Goal: Complete application form

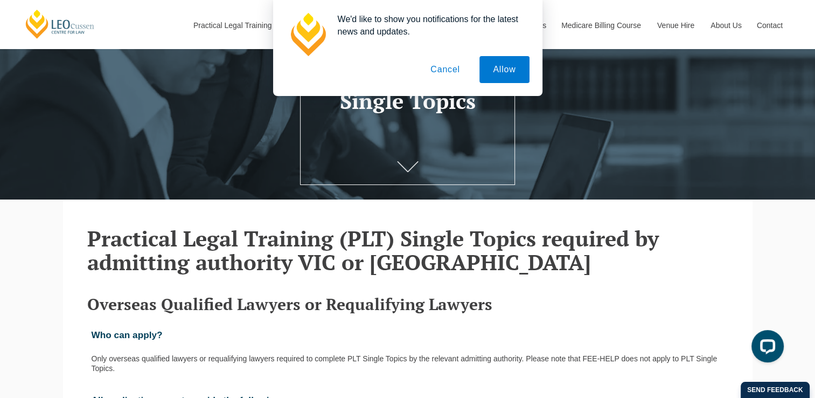
click at [448, 68] on button "Cancel" at bounding box center [445, 69] width 57 height 27
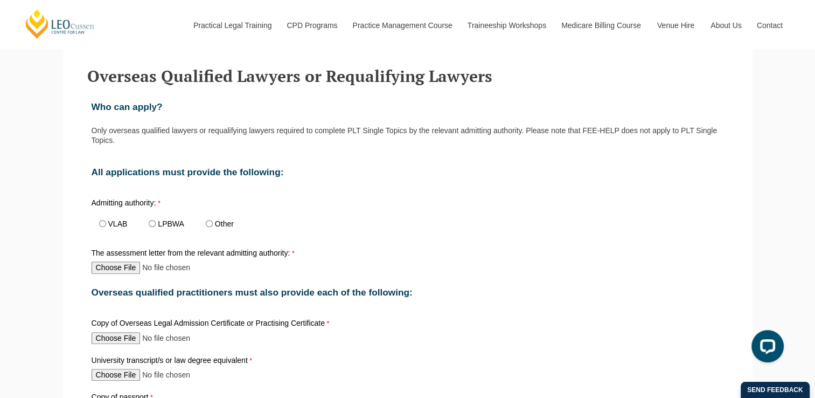
scroll to position [383, 0]
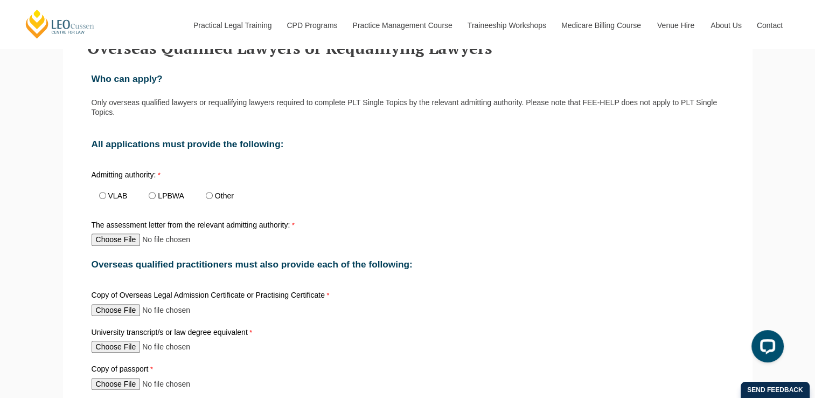
click at [170, 192] on label "LPBWA" at bounding box center [171, 196] width 26 height 8
click at [156, 192] on input "LPBWA" at bounding box center [152, 195] width 7 height 7
radio input "true"
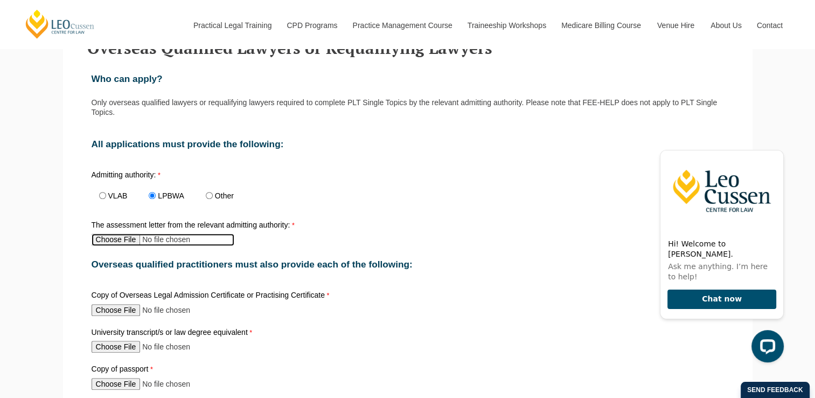
click at [120, 238] on input "The assessment letter from the relevant admitting authority:" at bounding box center [163, 239] width 143 height 12
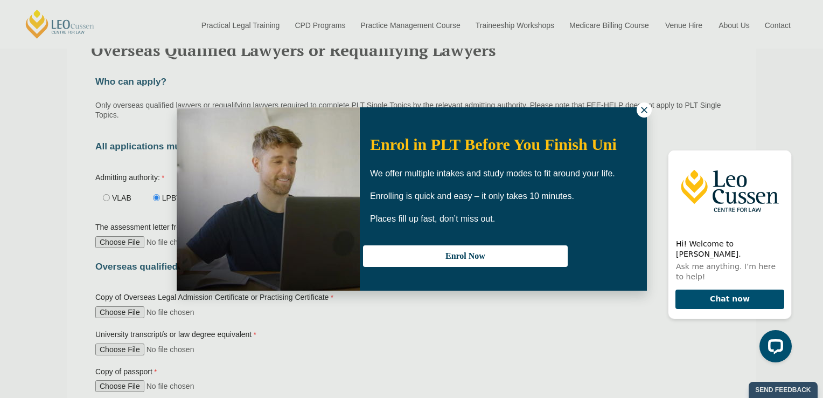
click at [648, 111] on icon at bounding box center [645, 110] width 10 height 10
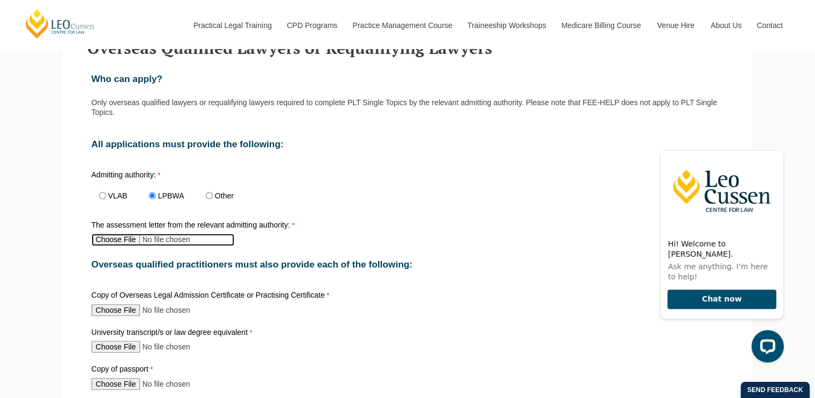
click at [120, 235] on input "The assessment letter from the relevant admitting authority:" at bounding box center [163, 239] width 143 height 12
type input "C:\fakepath\Assessment Statement from LPBWA 9.5.25 (1).pdf"
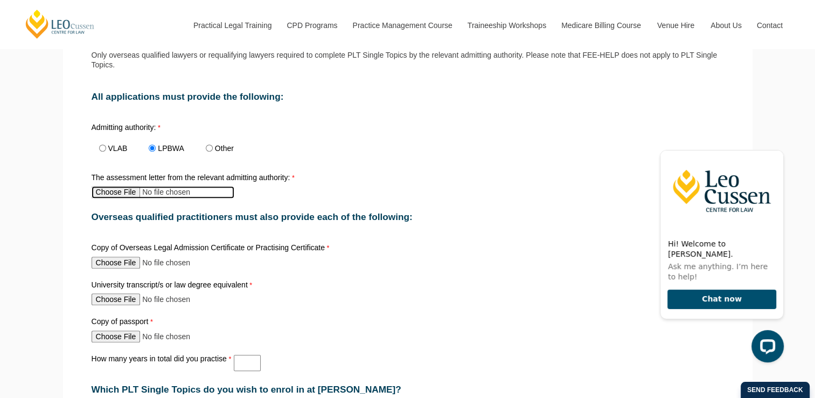
scroll to position [433, 0]
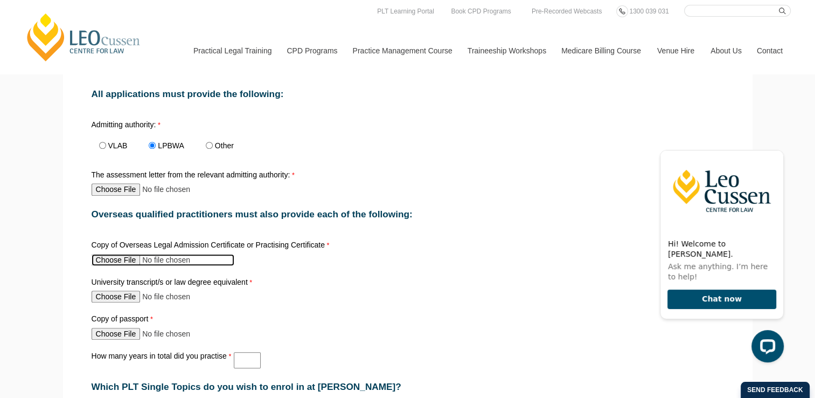
click at [117, 259] on input "Copy of Overseas Legal Admission Certificate or Practising Certificate" at bounding box center [163, 260] width 143 height 12
type input "C:\fakepath\DOC SRA Practising Certificate - Joanne Cowen - 630542.pdf"
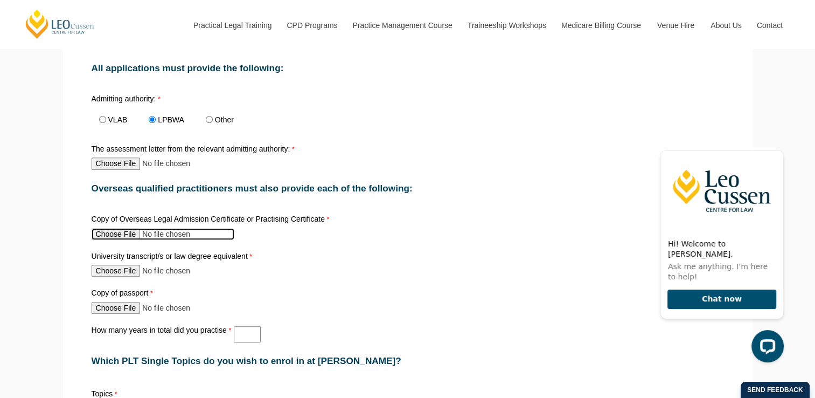
scroll to position [479, 0]
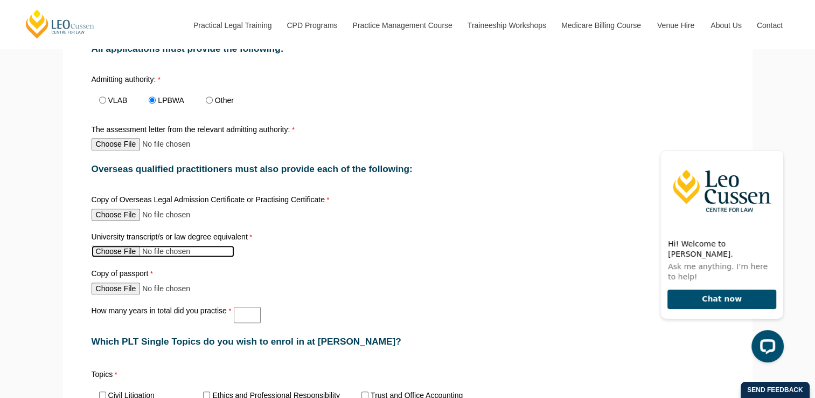
click at [96, 245] on input "University transcript/s or law degree equivalent" at bounding box center [163, 251] width 143 height 12
click at [119, 247] on input "University transcript/s or law degree equivalent" at bounding box center [163, 251] width 143 height 12
type input "C:\fakepath\Joanne Cowen Griffith University academic transcript (1).pdf"
click at [175, 250] on input "University transcript/s or law degree equivalent" at bounding box center [163, 251] width 143 height 12
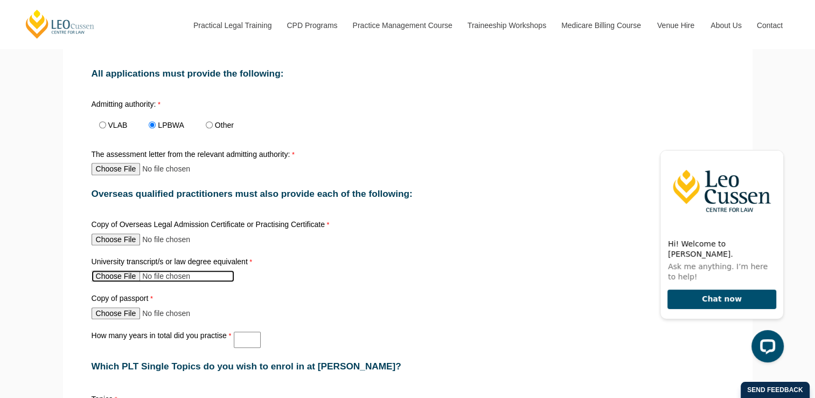
scroll to position [431, 0]
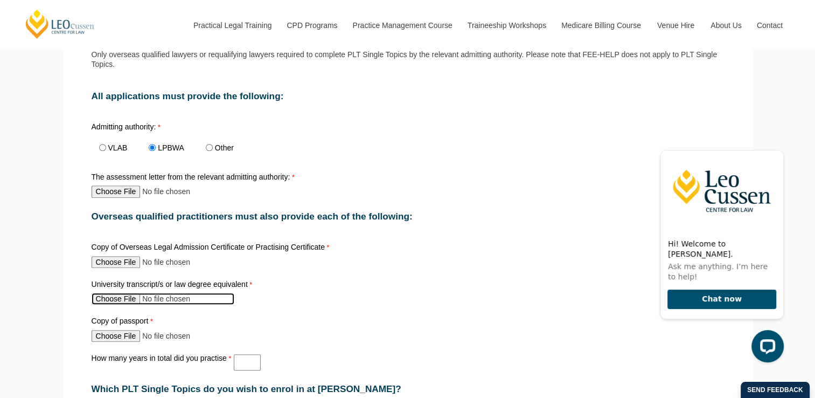
click at [112, 293] on input "University transcript/s or law degree equivalent" at bounding box center [163, 299] width 143 height 12
type input "C:\fakepath\Joanne Cowen Exeter University LLB academic transcripts and degree …"
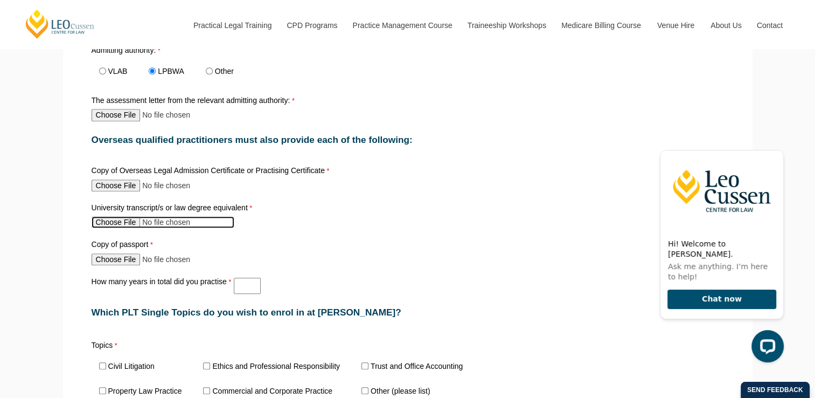
scroll to position [508, 0]
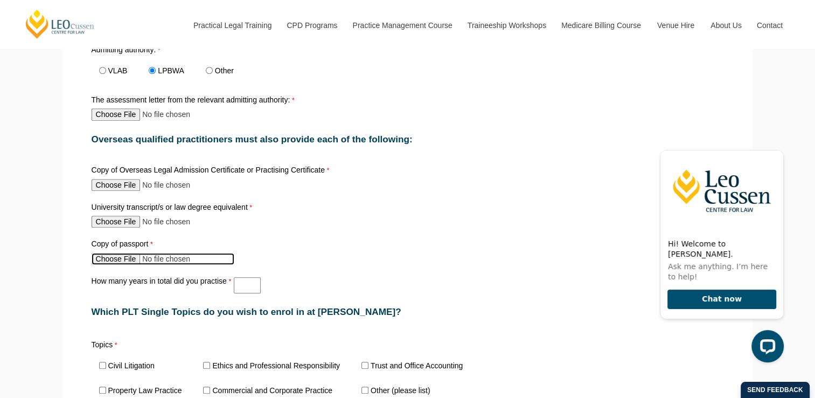
click at [121, 254] on input "Copy of passport" at bounding box center [163, 259] width 143 height 12
type input "C:\fakepath\JC passport.jpg"
click at [244, 278] on input "How many years in total did you practise" at bounding box center [247, 285] width 27 height 16
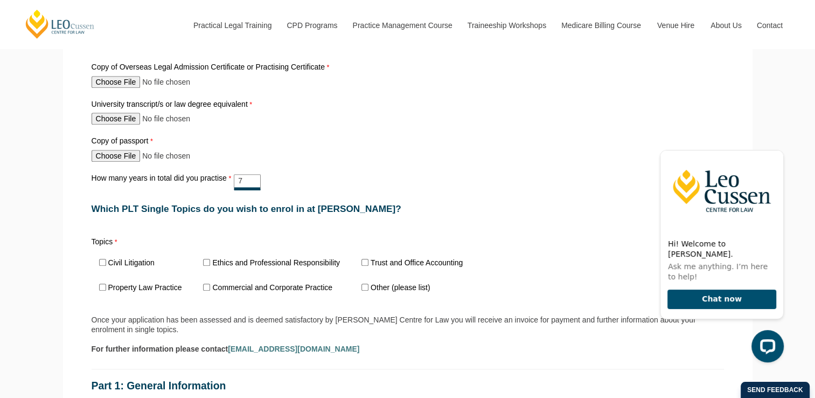
scroll to position [612, 0]
type input "7"
click at [225, 258] on label "Ethics and Professional Responsibility" at bounding box center [276, 262] width 128 height 8
click at [210, 258] on input "Ethics and Professional Responsibility" at bounding box center [206, 261] width 7 height 7
checkbox input "true"
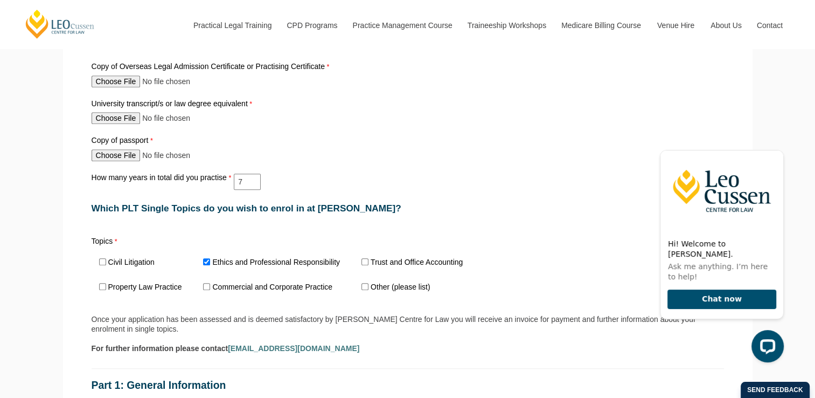
click at [372, 258] on label "Trust and Office Accounting" at bounding box center [417, 262] width 92 height 8
click at [369, 258] on input "Trust and Office Accounting" at bounding box center [365, 261] width 7 height 7
checkbox input "true"
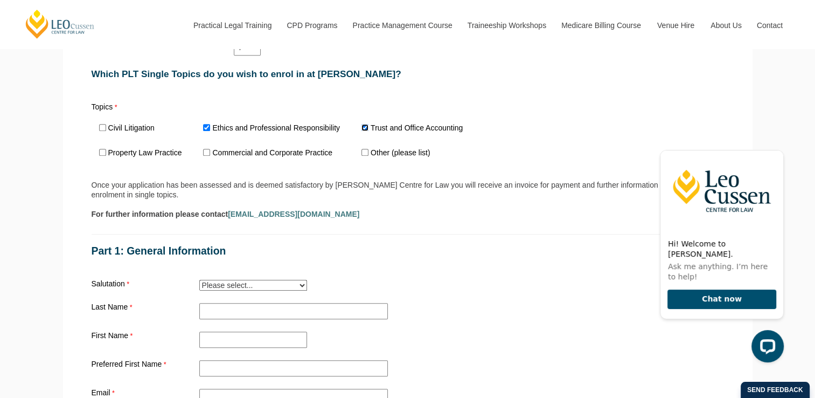
scroll to position [747, 0]
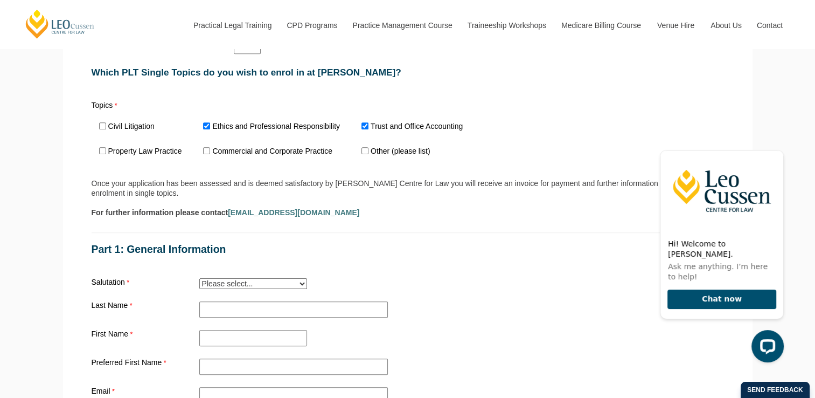
click at [251, 278] on select "Please select... Mr. Mrs. Ms. Dr. Prof. Miss Judge Chief Judge" at bounding box center [253, 283] width 108 height 11
select select "tfa_15"
click at [199, 278] on select "Please select... Mr. Mrs. Ms. Dr. Prof. Miss Judge Chief Judge" at bounding box center [253, 283] width 108 height 11
click at [220, 301] on input "Practical Legal Training - [GEOGRAPHIC_DATA]" at bounding box center [293, 309] width 189 height 16
type input "C"
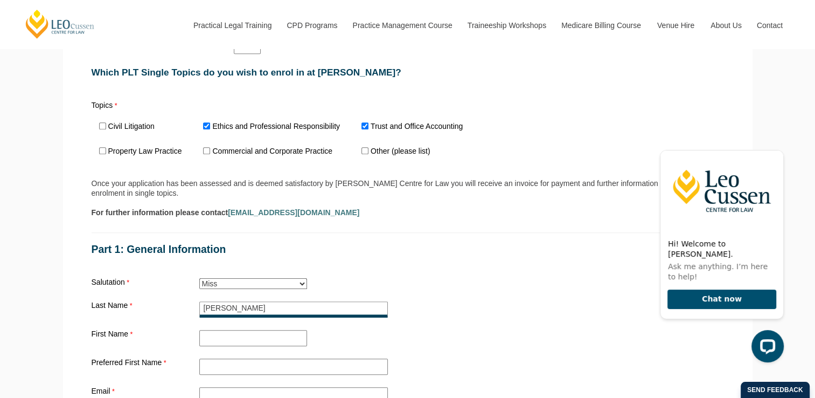
type input "COWEN"
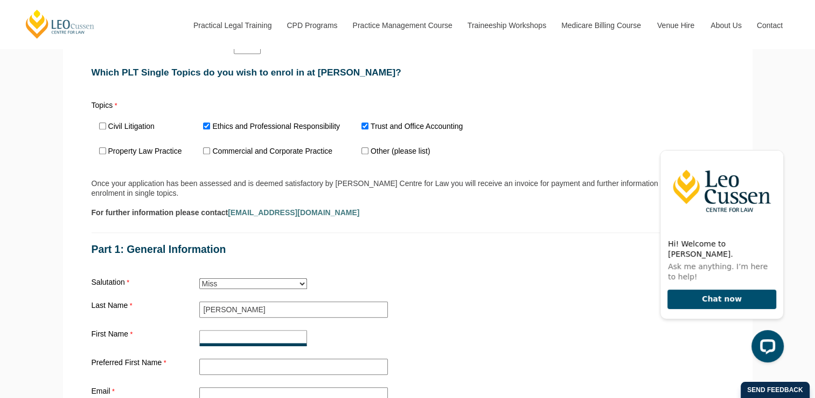
click at [218, 330] on input "First Name" at bounding box center [253, 338] width 108 height 16
type input "j"
type input "JOANNE"
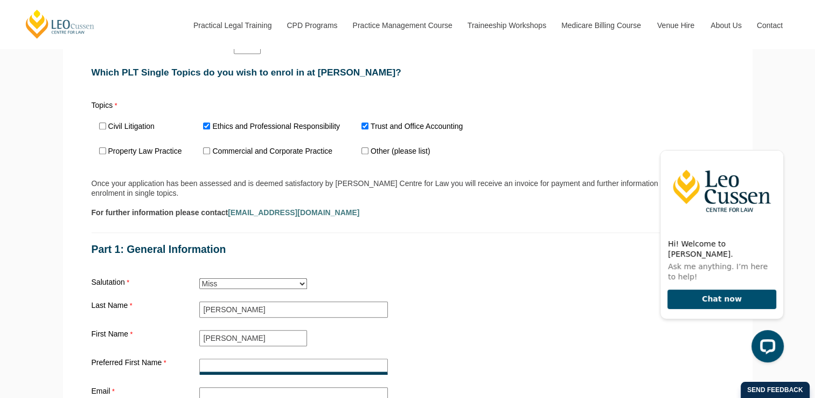
click at [220, 358] on input "Preferred First Name" at bounding box center [293, 366] width 189 height 16
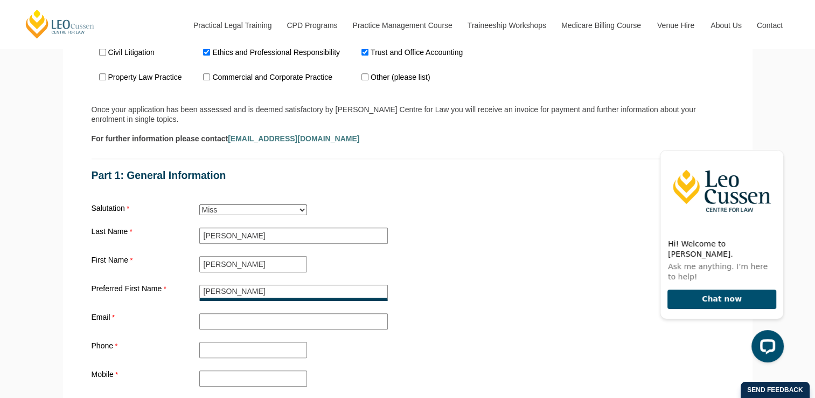
scroll to position [822, 0]
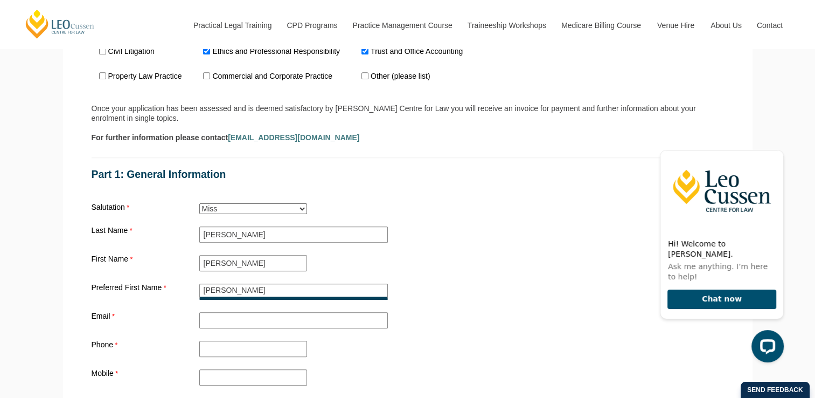
type input "JO"
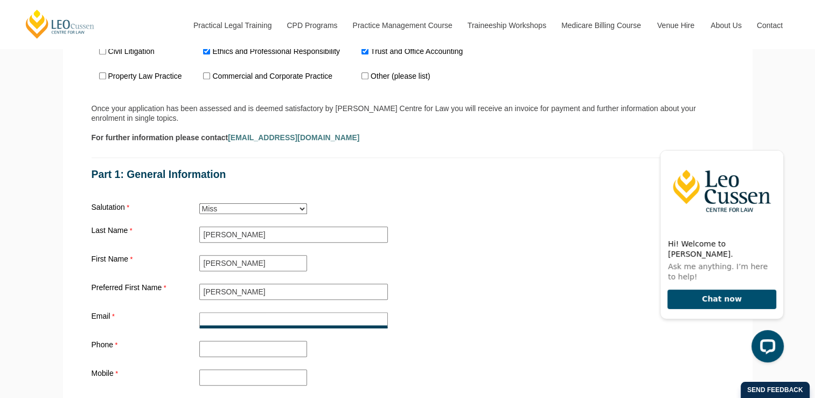
click at [220, 312] on input "Email" at bounding box center [293, 320] width 189 height 16
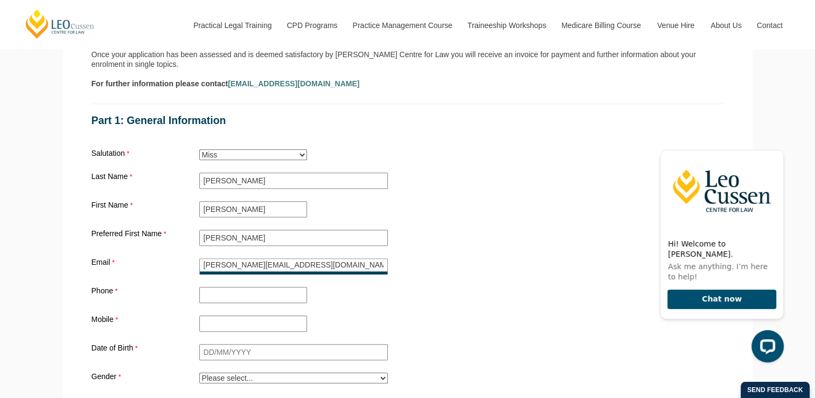
type input "joanne.cowen01@gmai.com"
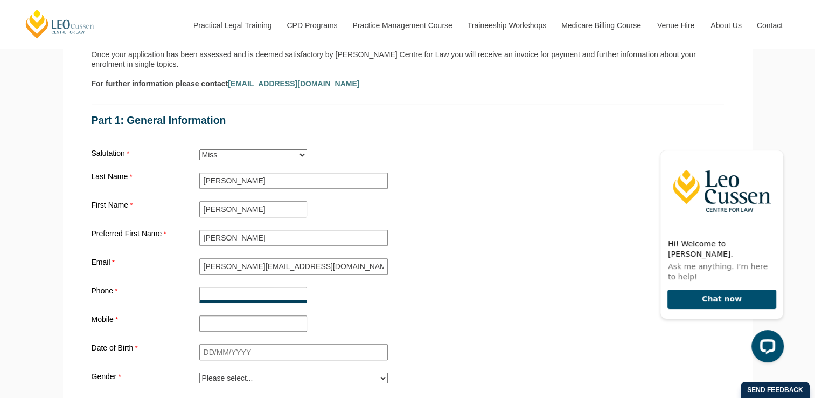
click at [217, 287] on input "Phone" at bounding box center [253, 295] width 108 height 16
type input "0493594922"
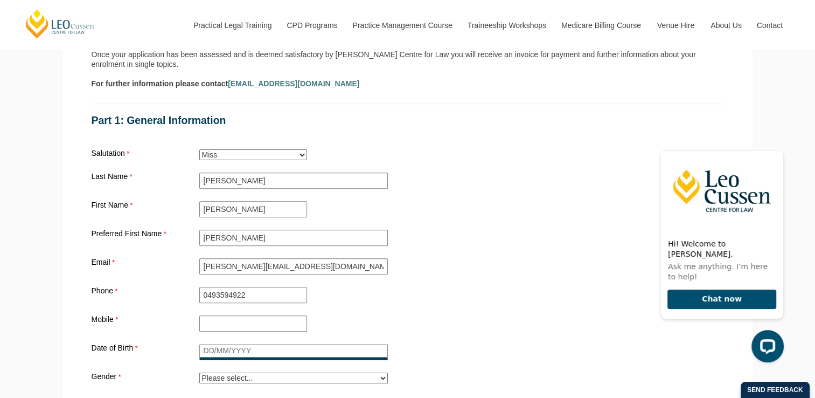
type input "16/06/1993"
type input "6A West Road"
type input "bunbury"
type input "WA"
type input "6230"
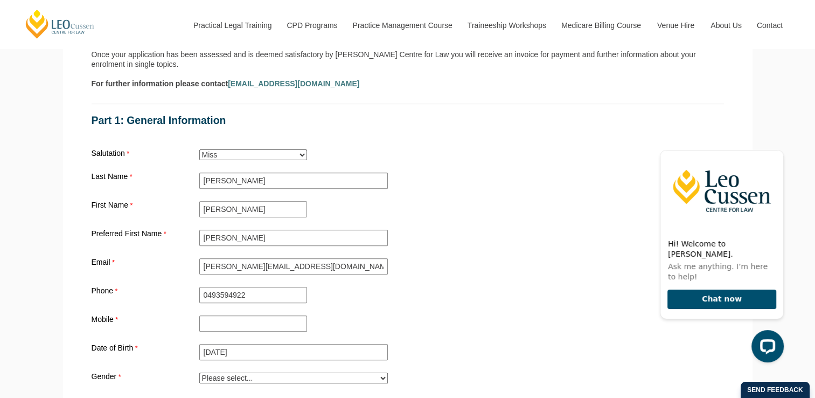
type input "Australia"
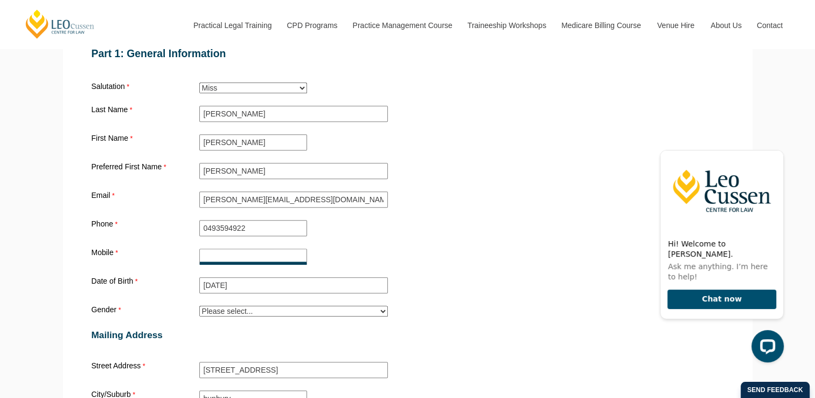
click at [220, 248] on input "Mobile" at bounding box center [253, 256] width 108 height 16
type input "0493594922"
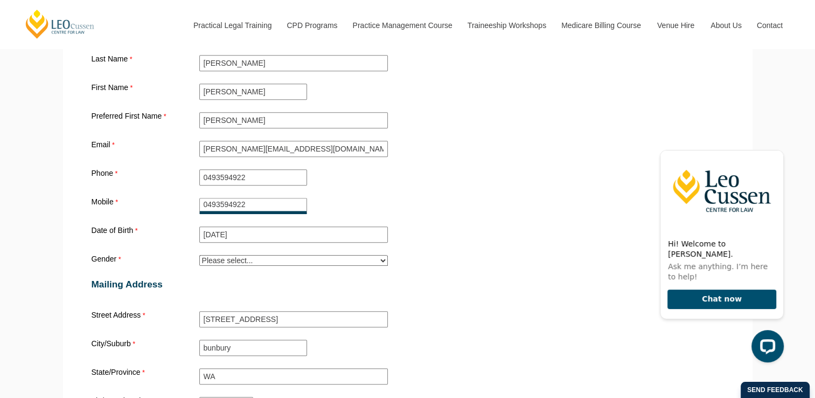
scroll to position [995, 0]
click at [254, 254] on select "Please select... Male Female Trans Intersex Prefer not to disclose" at bounding box center [293, 259] width 189 height 11
select select "tfa_27"
click at [199, 254] on select "Please select... Male Female Trans Intersex Prefer not to disclose" at bounding box center [293, 259] width 189 height 11
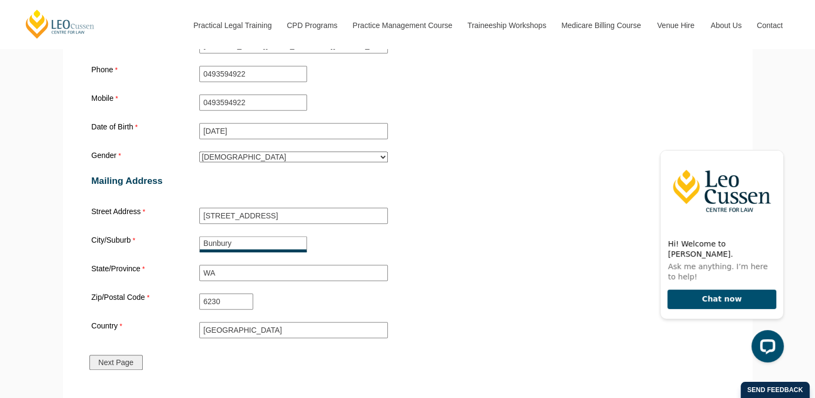
scroll to position [1178, 0]
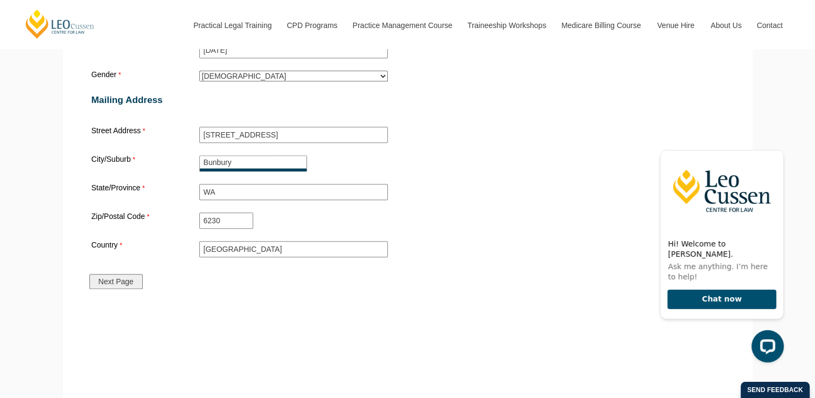
type input "Bunbury"
click at [100, 274] on input "Next Page" at bounding box center [115, 281] width 53 height 15
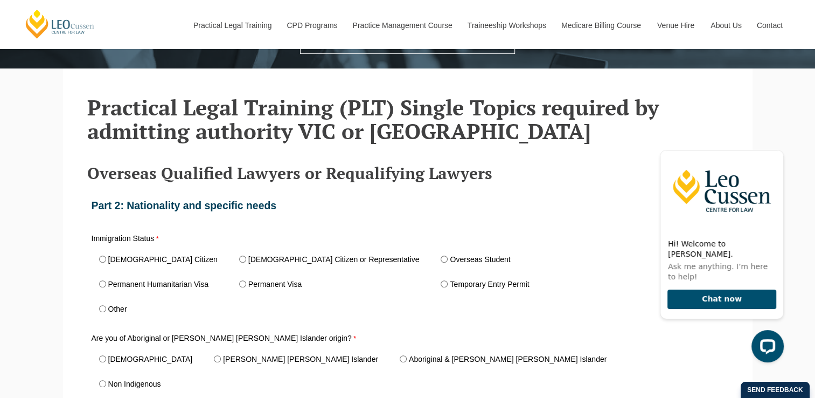
scroll to position [253, 0]
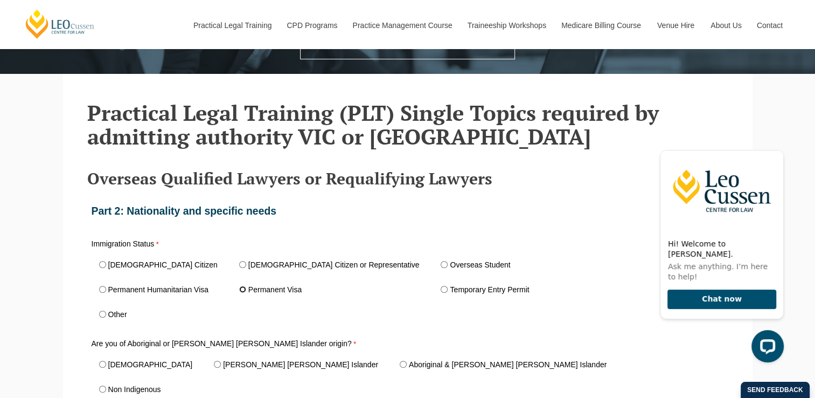
click at [239, 290] on input "Permanent Visa" at bounding box center [242, 289] width 7 height 7
radio input "true"
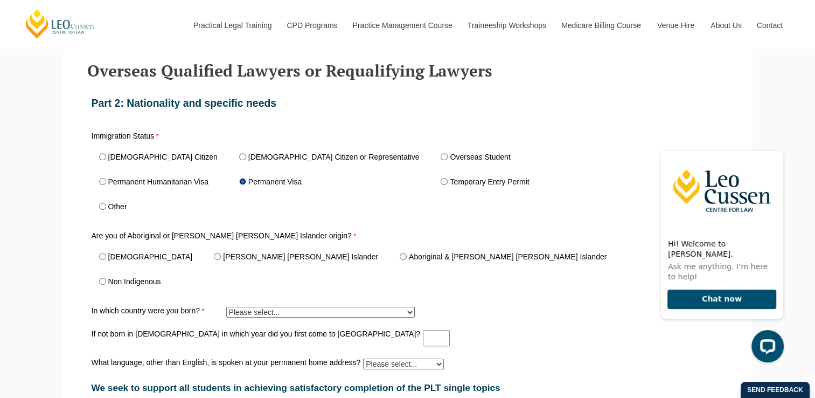
scroll to position [362, 0]
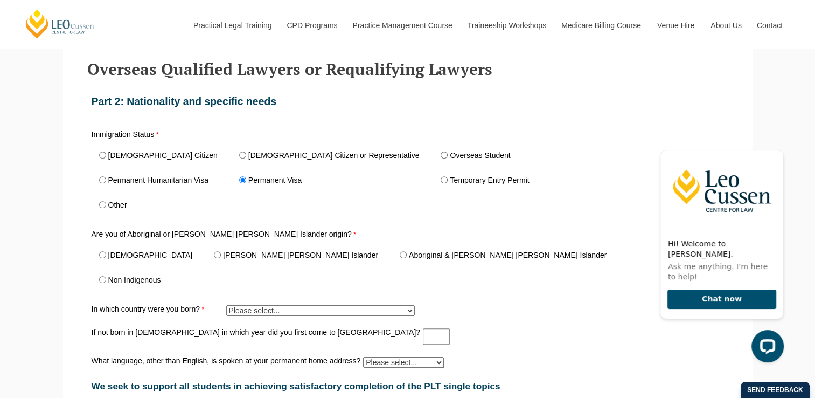
click at [143, 279] on label "Non Indigenous" at bounding box center [134, 280] width 53 height 8
click at [106, 279] on input "Non Indigenous" at bounding box center [102, 279] width 7 height 7
radio input "true"
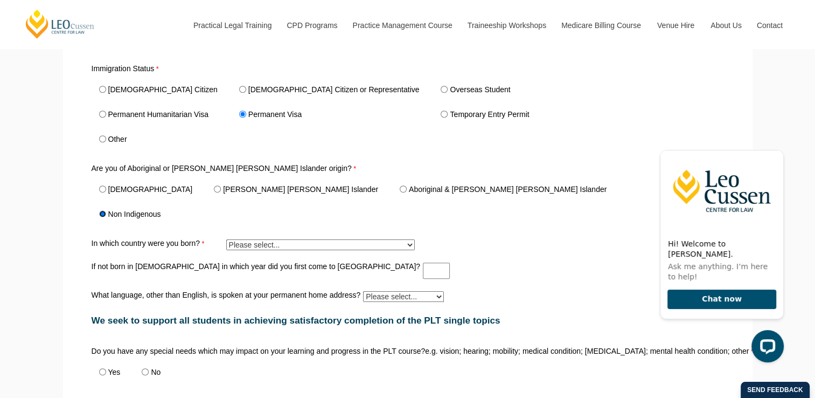
scroll to position [433, 0]
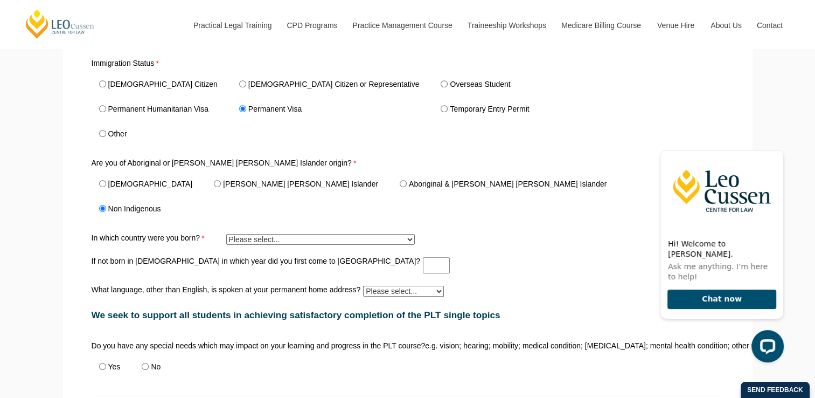
click at [251, 235] on select "Please select... Adelie Land (France) 1601 Afghanistan 7201 Aland Islands 2408 …" at bounding box center [320, 239] width 189 height 11
select select "tfa_324"
click at [226, 234] on select "Please select... Adelie Land (France) 1601 Afghanistan 7201 Aland Islands 2408 …" at bounding box center [320, 239] width 189 height 11
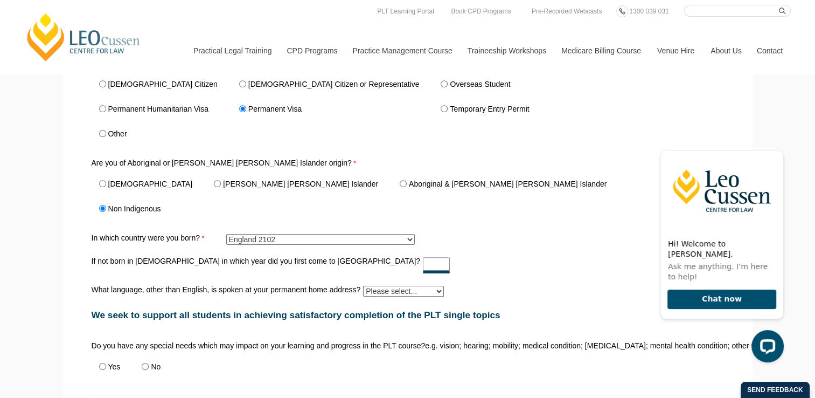
click at [423, 259] on input "If not born in Australia in which year did you first come to Australia?" at bounding box center [436, 265] width 27 height 16
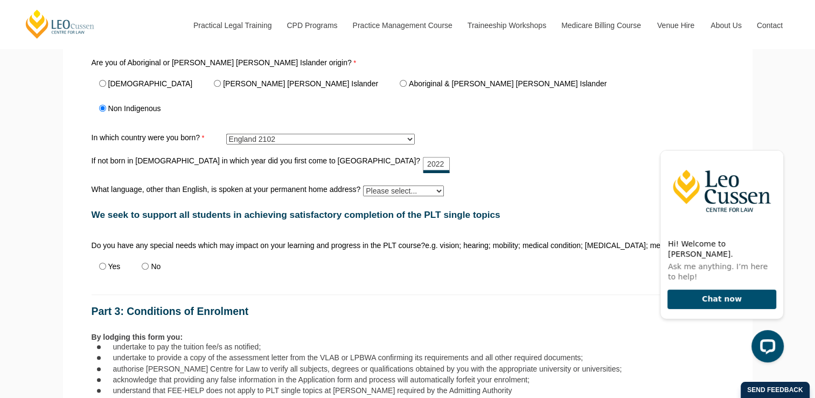
scroll to position [534, 0]
type input "2022"
click at [377, 186] on select "Please select... Albanian Ambonese Arabic Assyrian Bengali Bosnian Cantonese Ch…" at bounding box center [403, 190] width 81 height 11
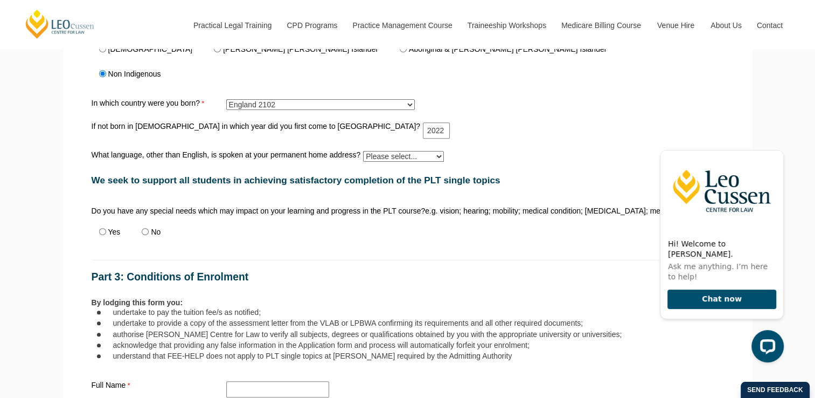
scroll to position [569, 0]
click at [153, 227] on label "No" at bounding box center [156, 231] width 10 height 8
click at [149, 227] on input "No" at bounding box center [145, 230] width 7 height 7
radio input "true"
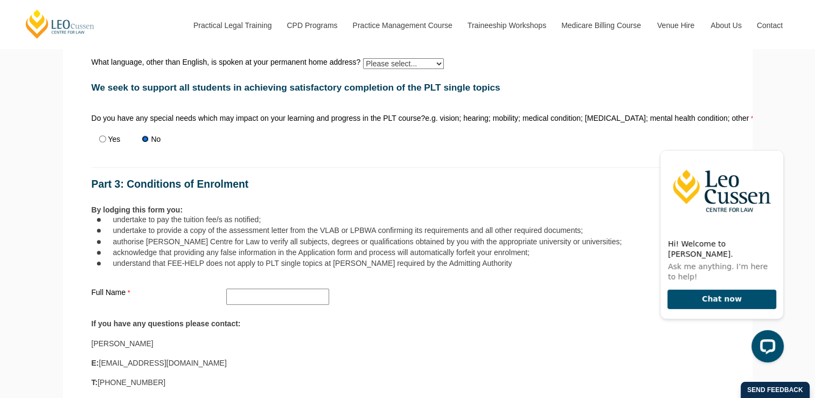
scroll to position [693, 0]
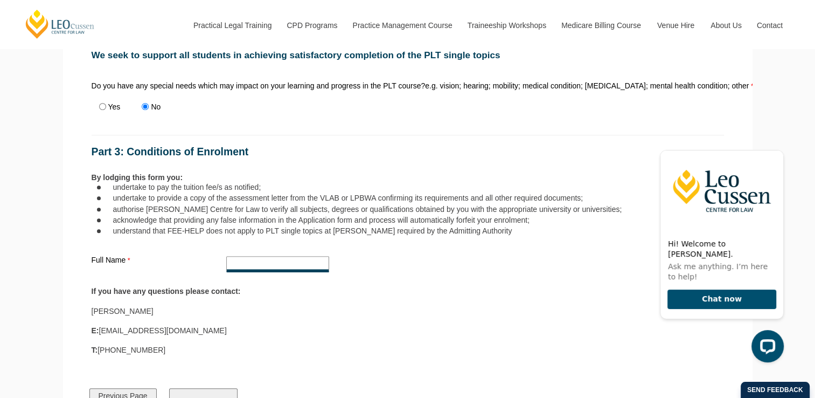
click at [260, 258] on input "Full Name" at bounding box center [277, 264] width 103 height 16
click at [338, 330] on div "E: tsangwell@leocussen.edu.au" at bounding box center [408, 331] width 633 height 10
click at [283, 266] on input "Full Name" at bounding box center [277, 264] width 103 height 16
type input "Joanne Cowen"
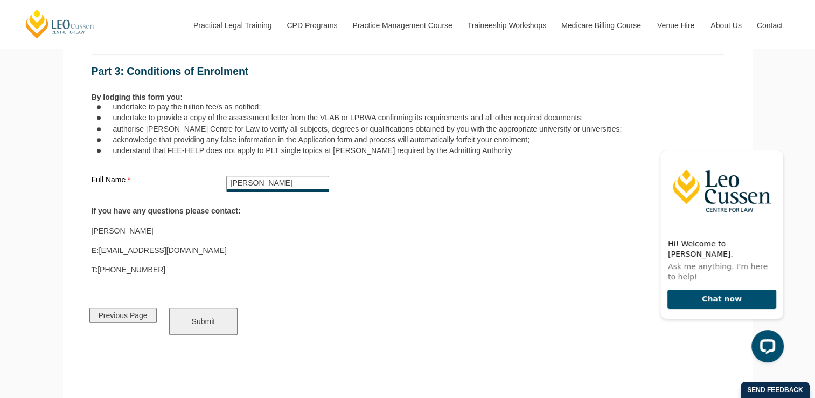
scroll to position [776, 0]
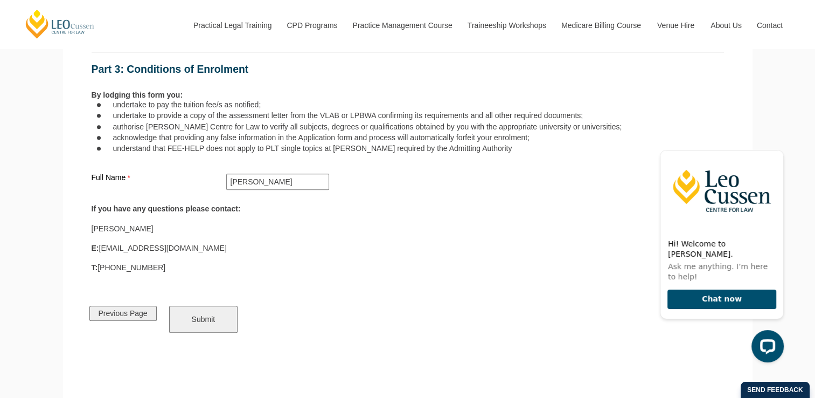
click at [218, 311] on input "Submit" at bounding box center [203, 319] width 69 height 27
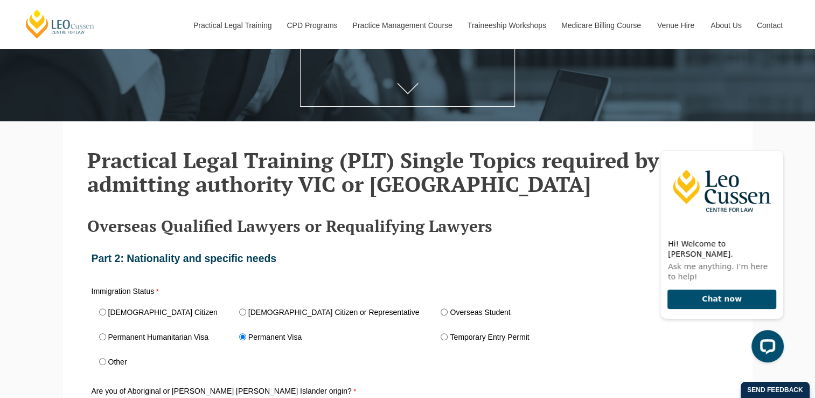
scroll to position [279, 0]
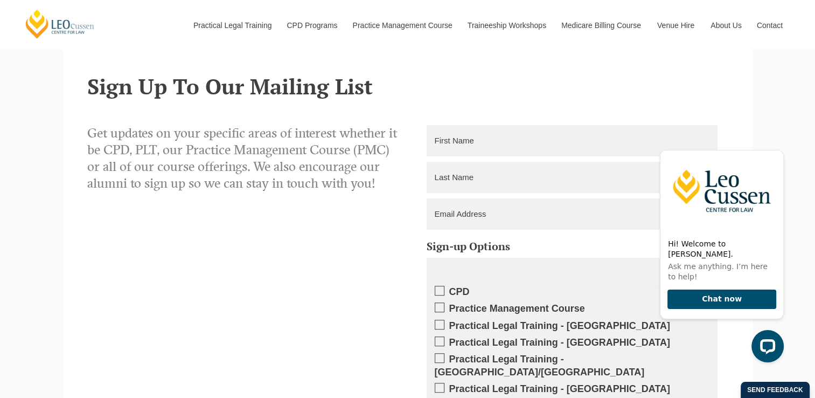
scroll to position [511, 0]
